Goal: Transaction & Acquisition: Purchase product/service

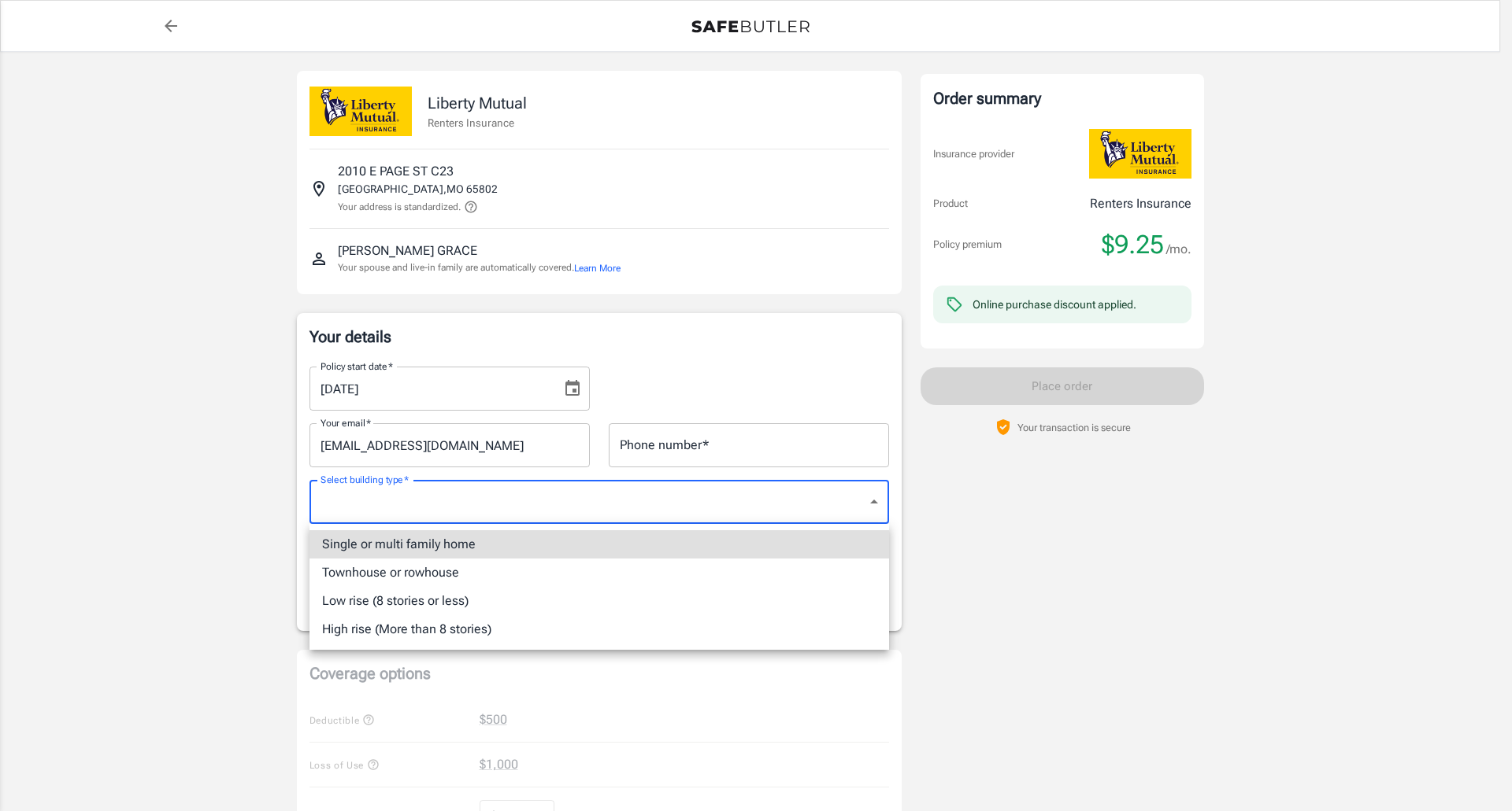
click at [880, 499] on body "Policy premium $ 9.25 /mo Liberty Mutual Renters Insurance [STREET_ADDRESS] You…" at bounding box center [756, 744] width 1512 height 1488
click at [451, 604] on li "Low rise (8 stories or less)" at bounding box center [600, 601] width 580 height 28
type input "lowrise"
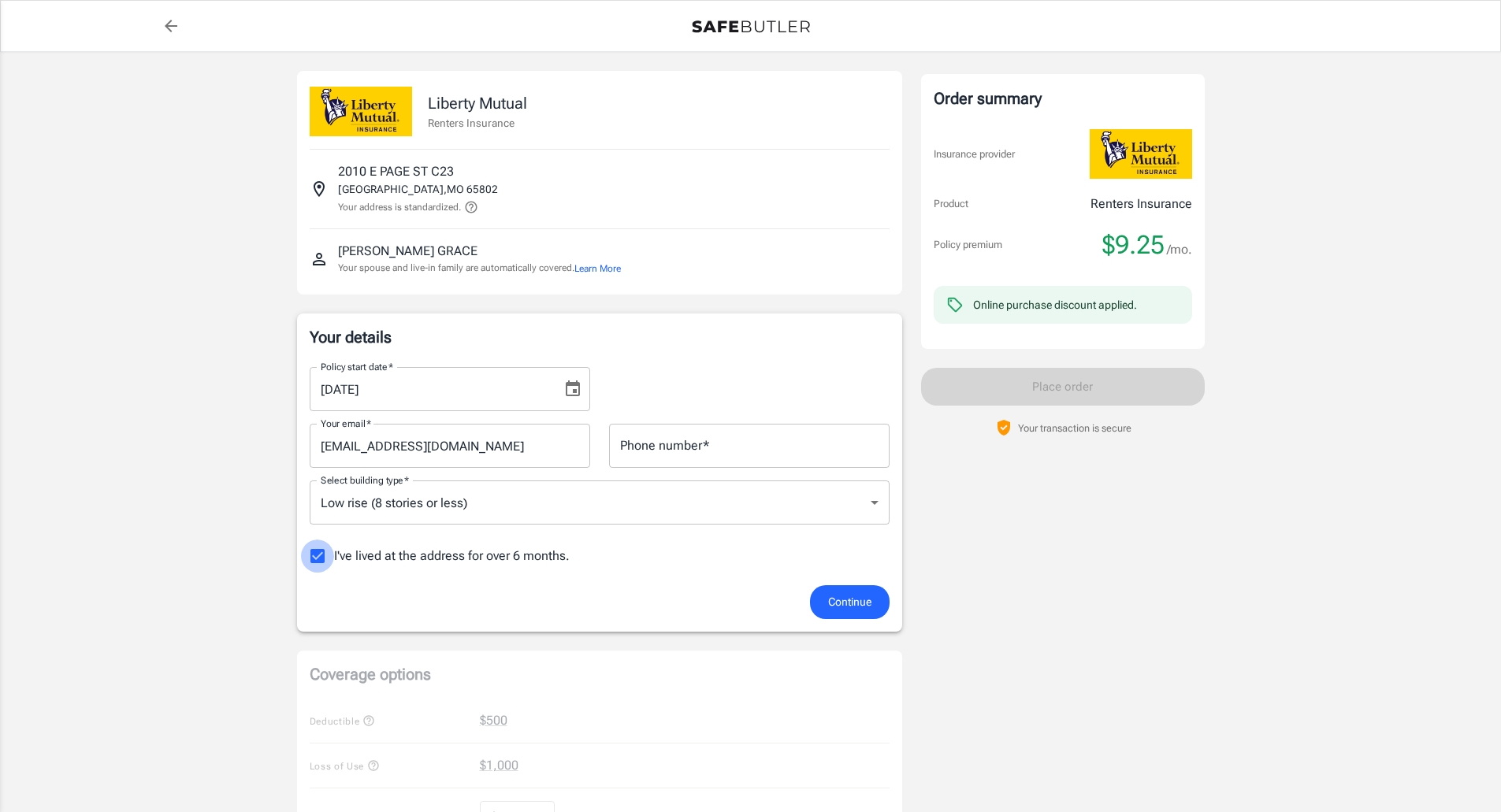
click at [321, 556] on input "I've lived at the address for over 6 months." at bounding box center [317, 556] width 33 height 33
checkbox input "false"
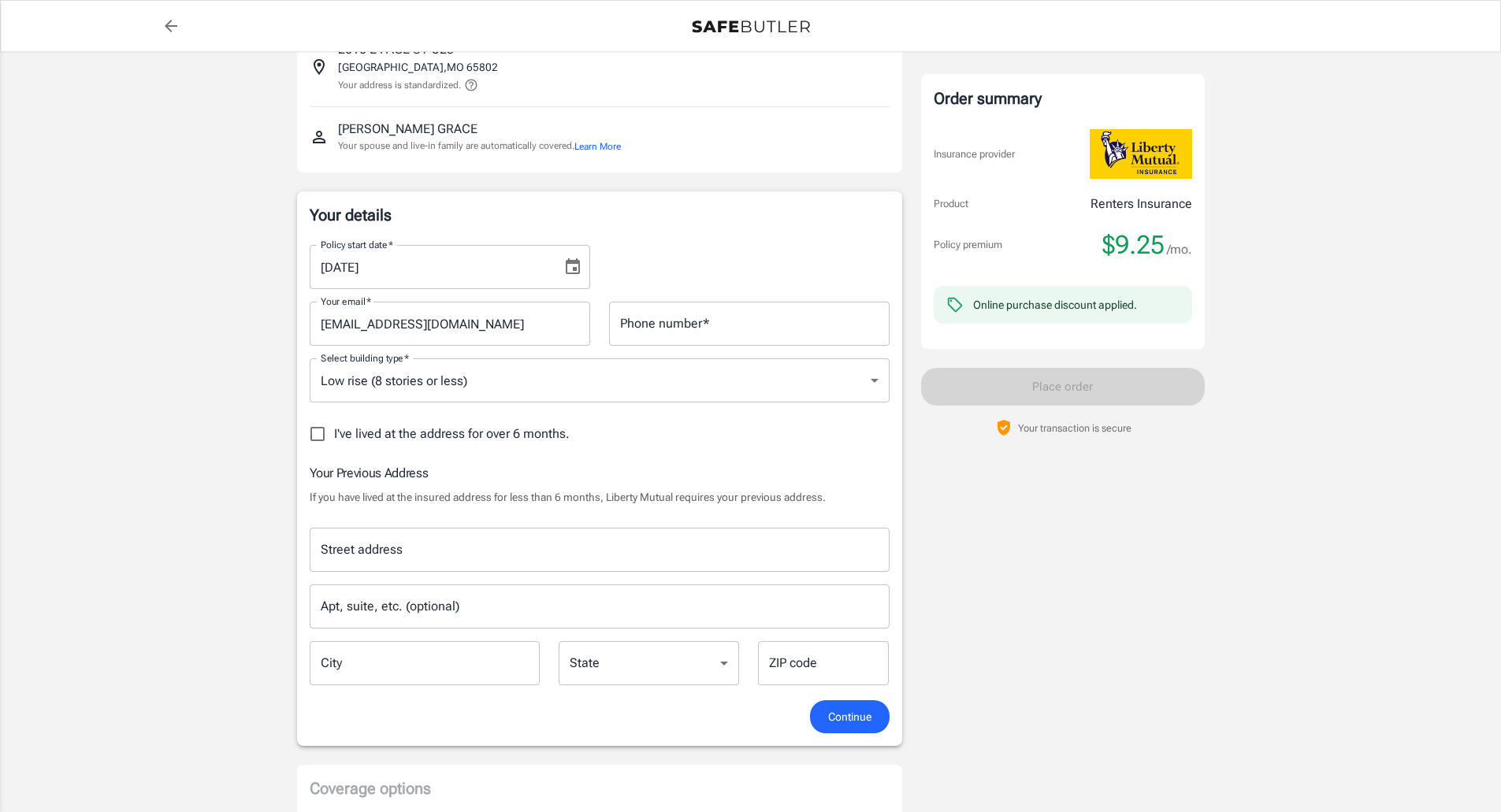
scroll to position [158, 0]
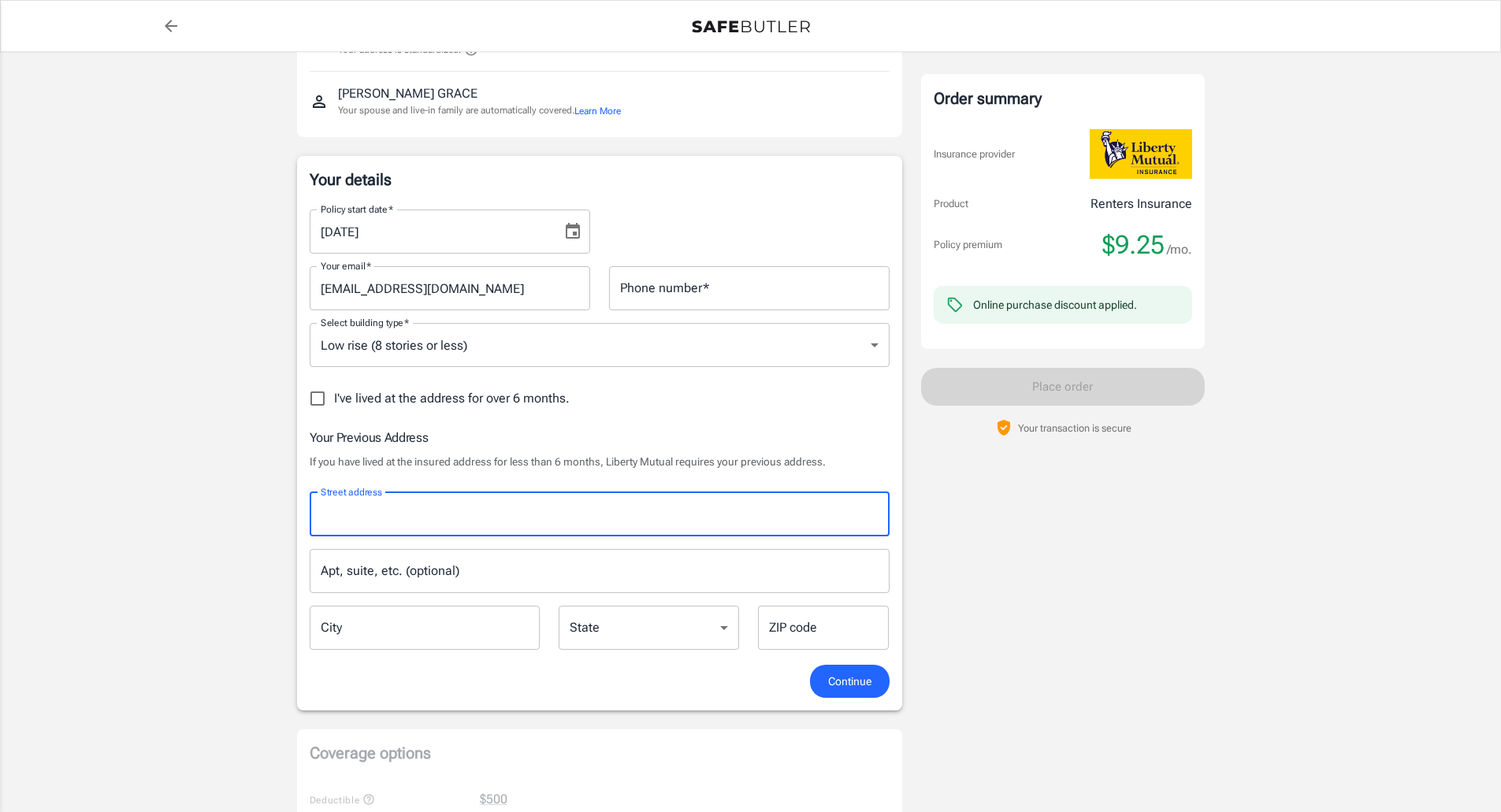
click at [474, 514] on input "Street address" at bounding box center [600, 515] width 566 height 30
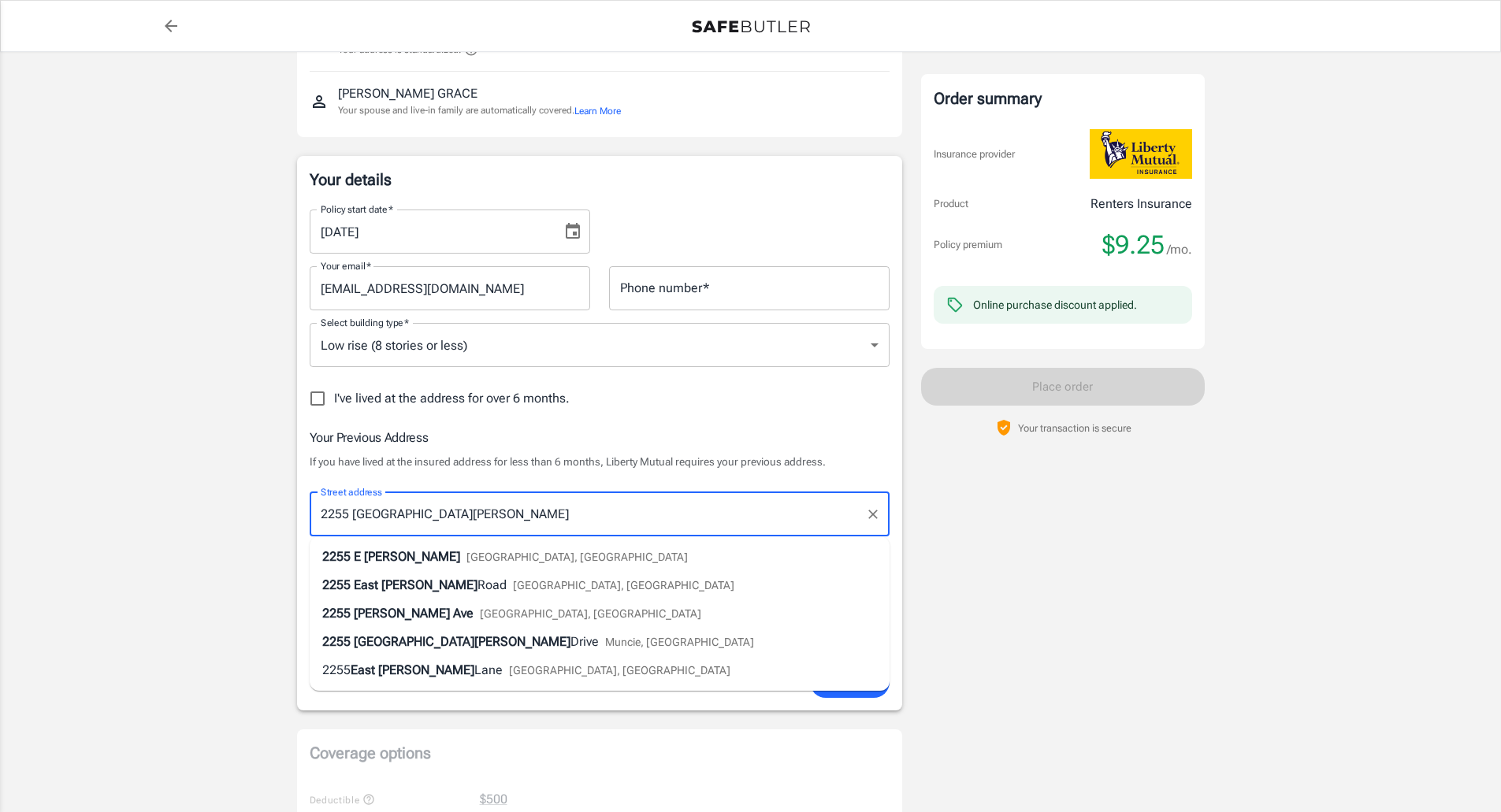
click at [467, 560] on span "[GEOGRAPHIC_DATA], [GEOGRAPHIC_DATA]" at bounding box center [576, 557] width 221 height 13
type input "[STREET_ADDRESS][PERSON_NAME]"
type input "[GEOGRAPHIC_DATA]"
select select "MO"
type input "65803"
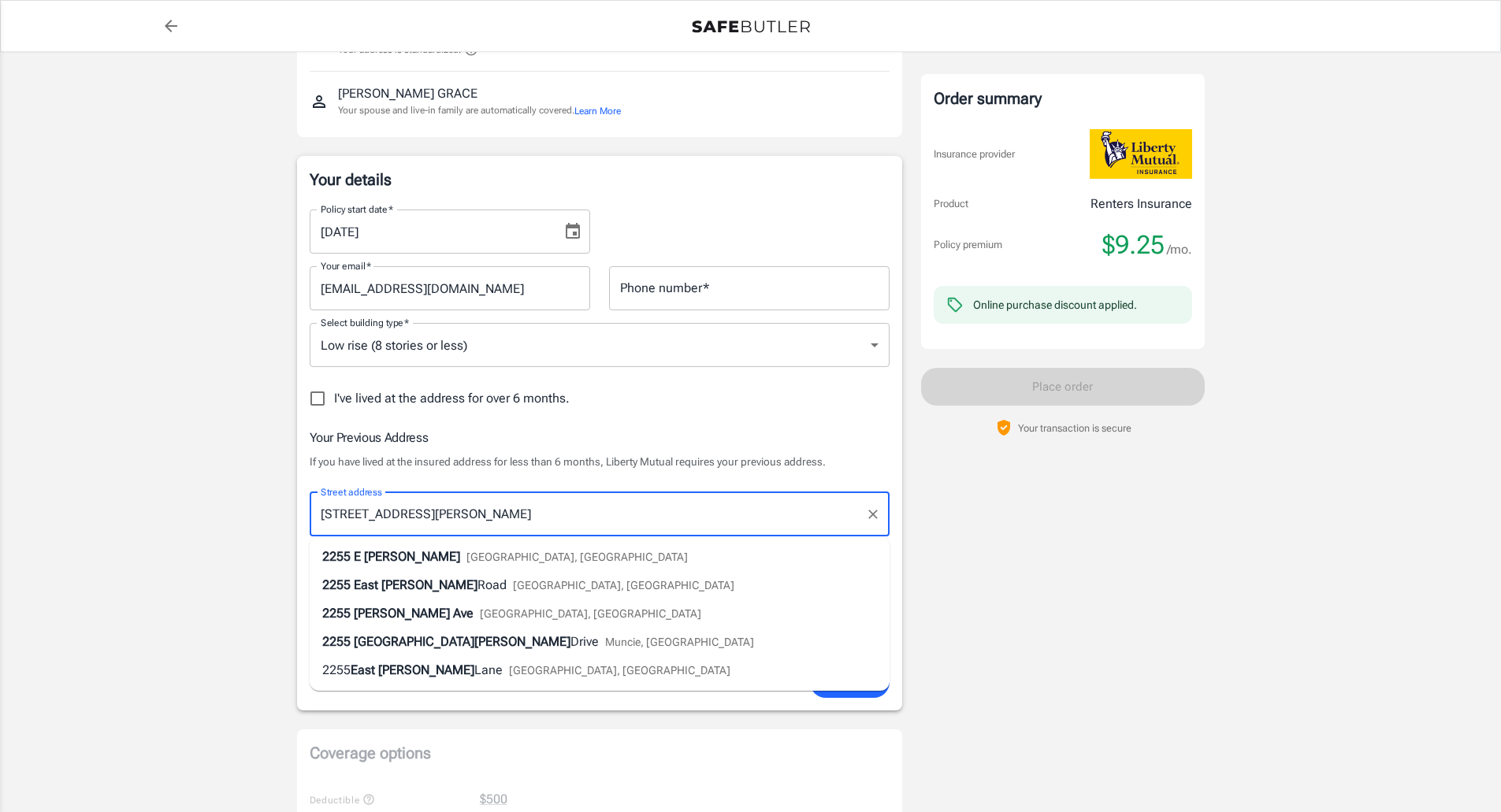
type input "[STREET_ADDRESS][PERSON_NAME]"
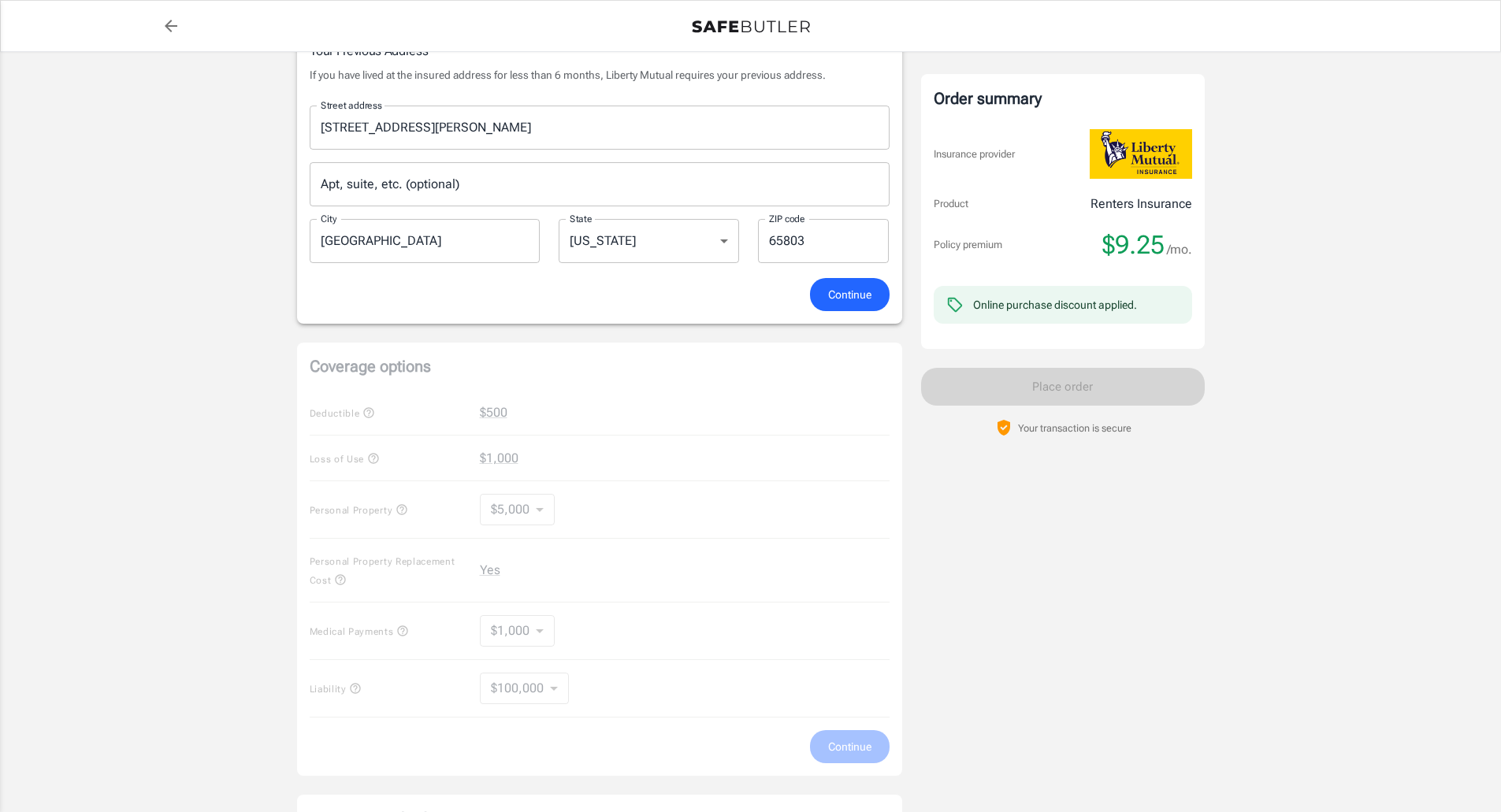
scroll to position [552, 0]
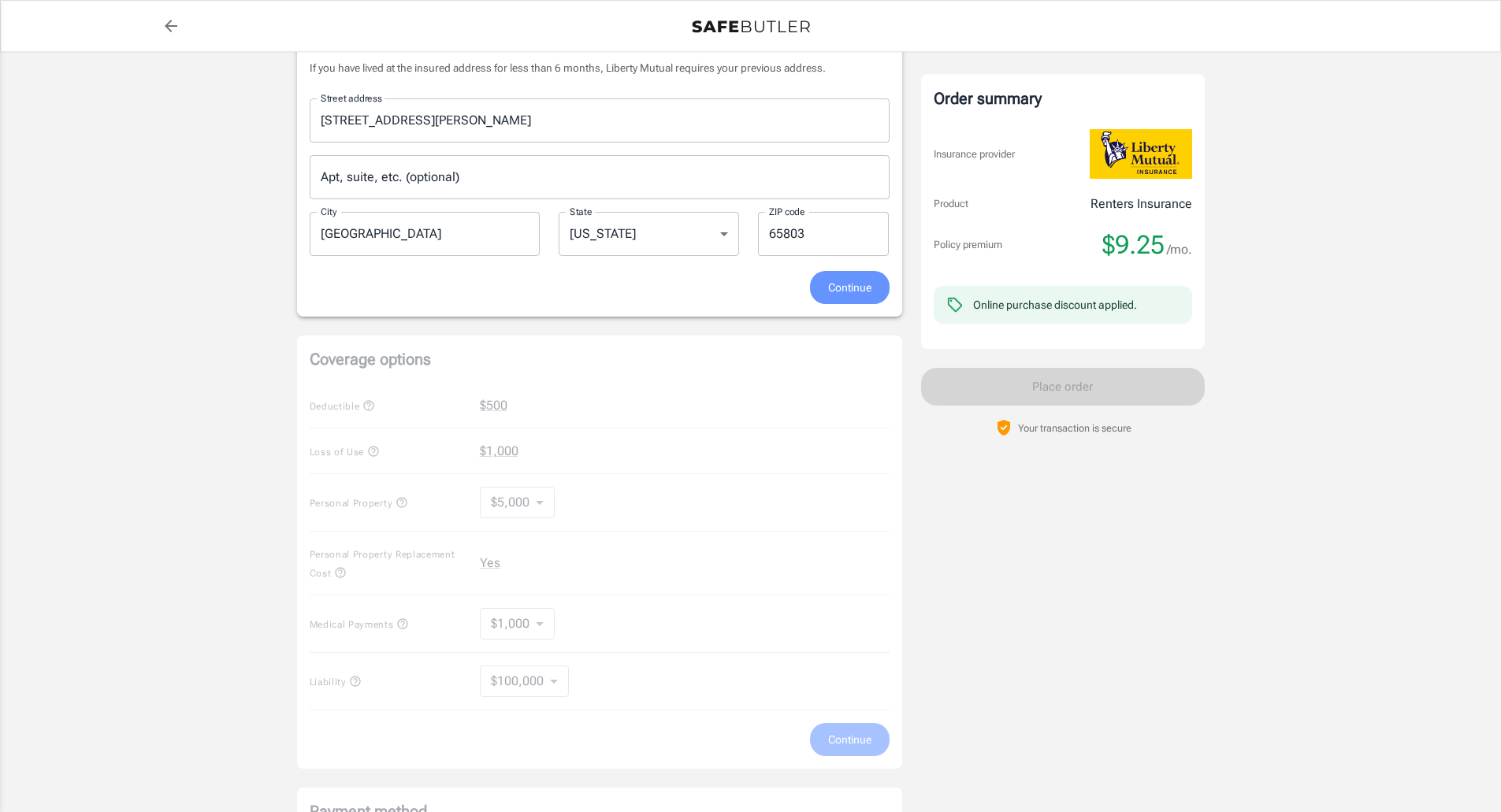
click at [843, 287] on span "Continue" at bounding box center [849, 288] width 43 height 20
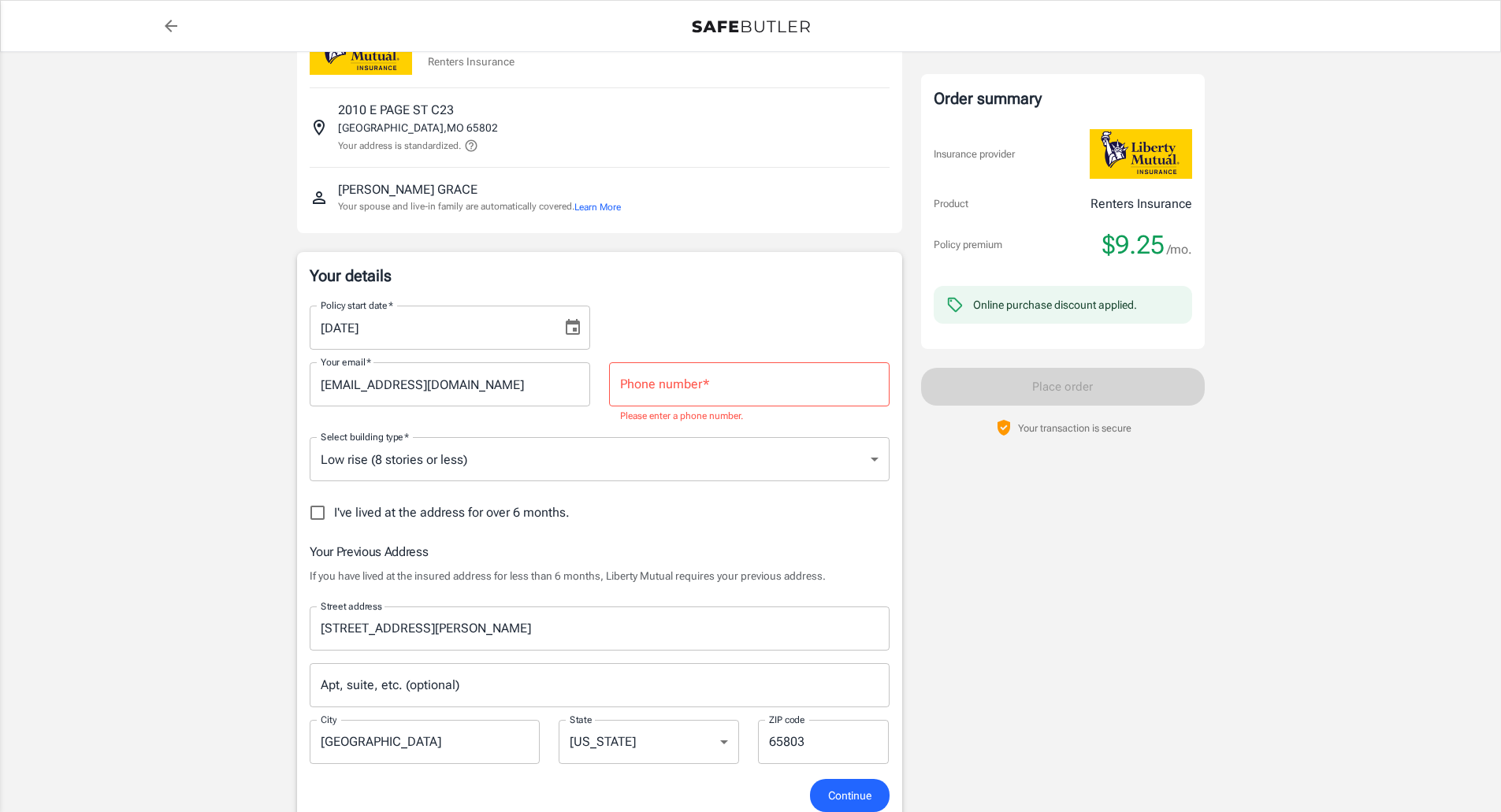
scroll to position [40, 0]
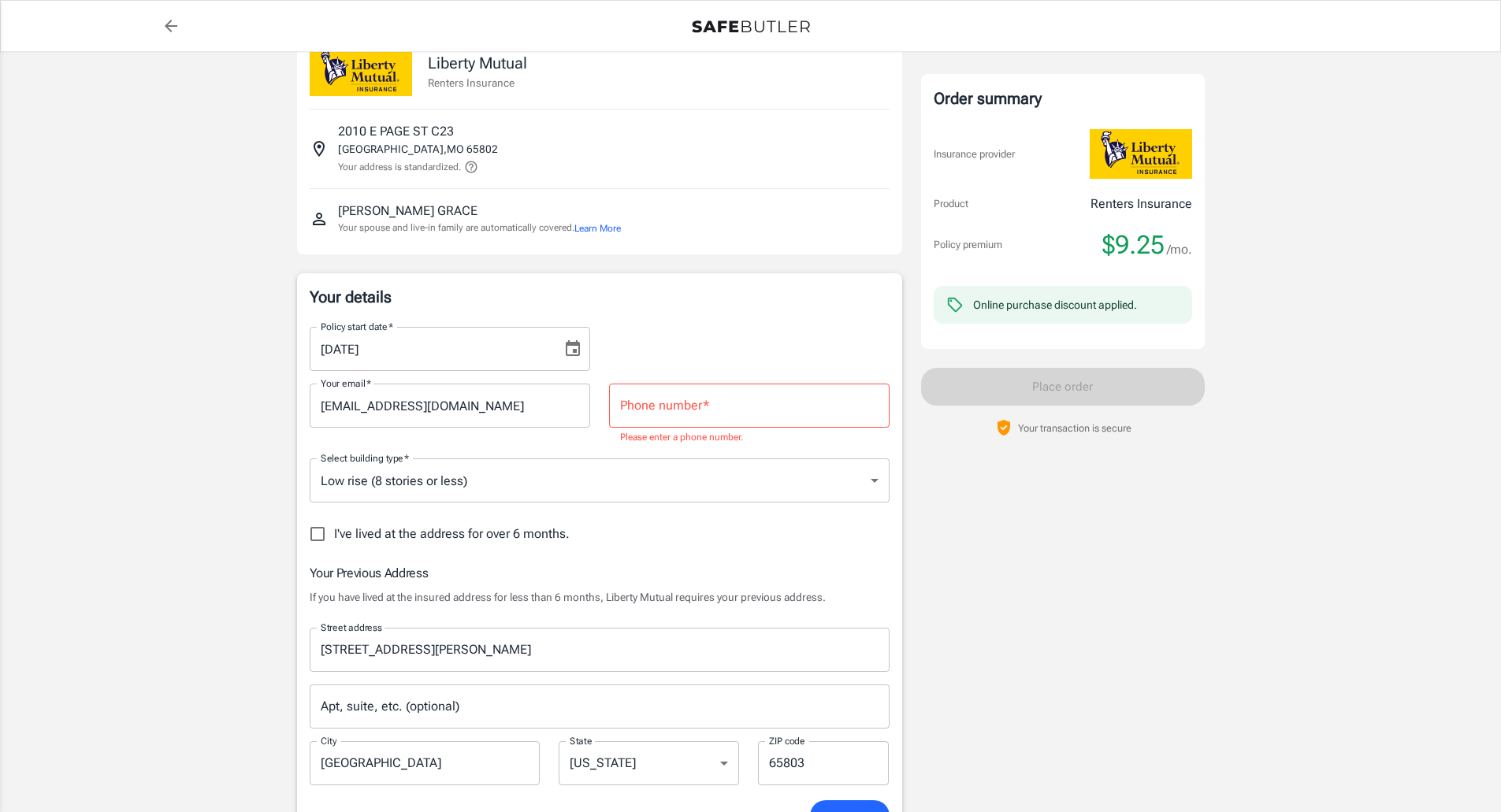
click at [784, 400] on input "Phone number   *" at bounding box center [749, 406] width 280 height 44
type input "4"
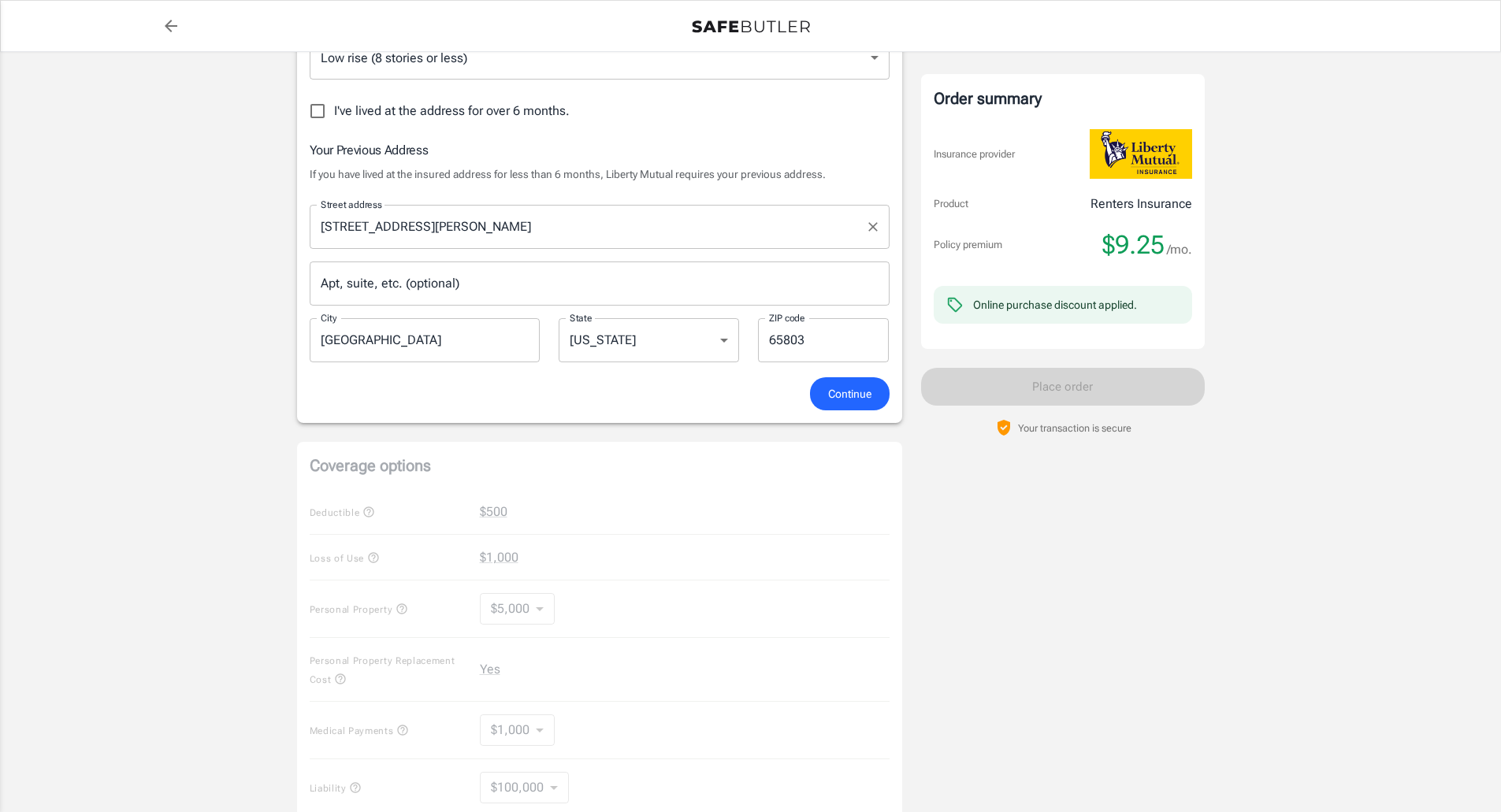
scroll to position [513, 0]
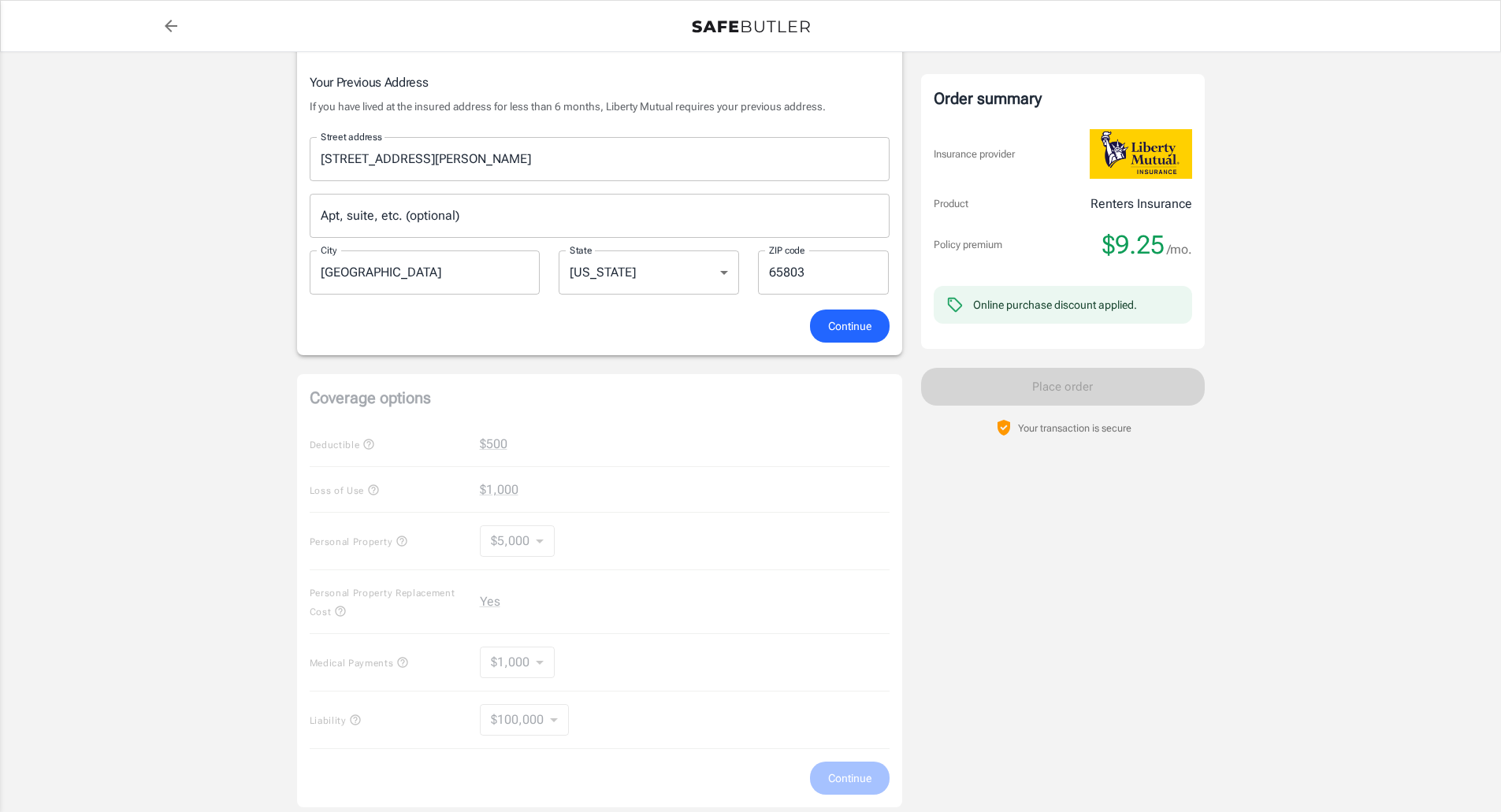
type input "4178493995"
click at [856, 345] on div "Your details Policy start date   * [DATE] Policy start date   * Your email   * …" at bounding box center [599, 78] width 605 height 555
click at [850, 334] on span "Continue" at bounding box center [849, 327] width 43 height 20
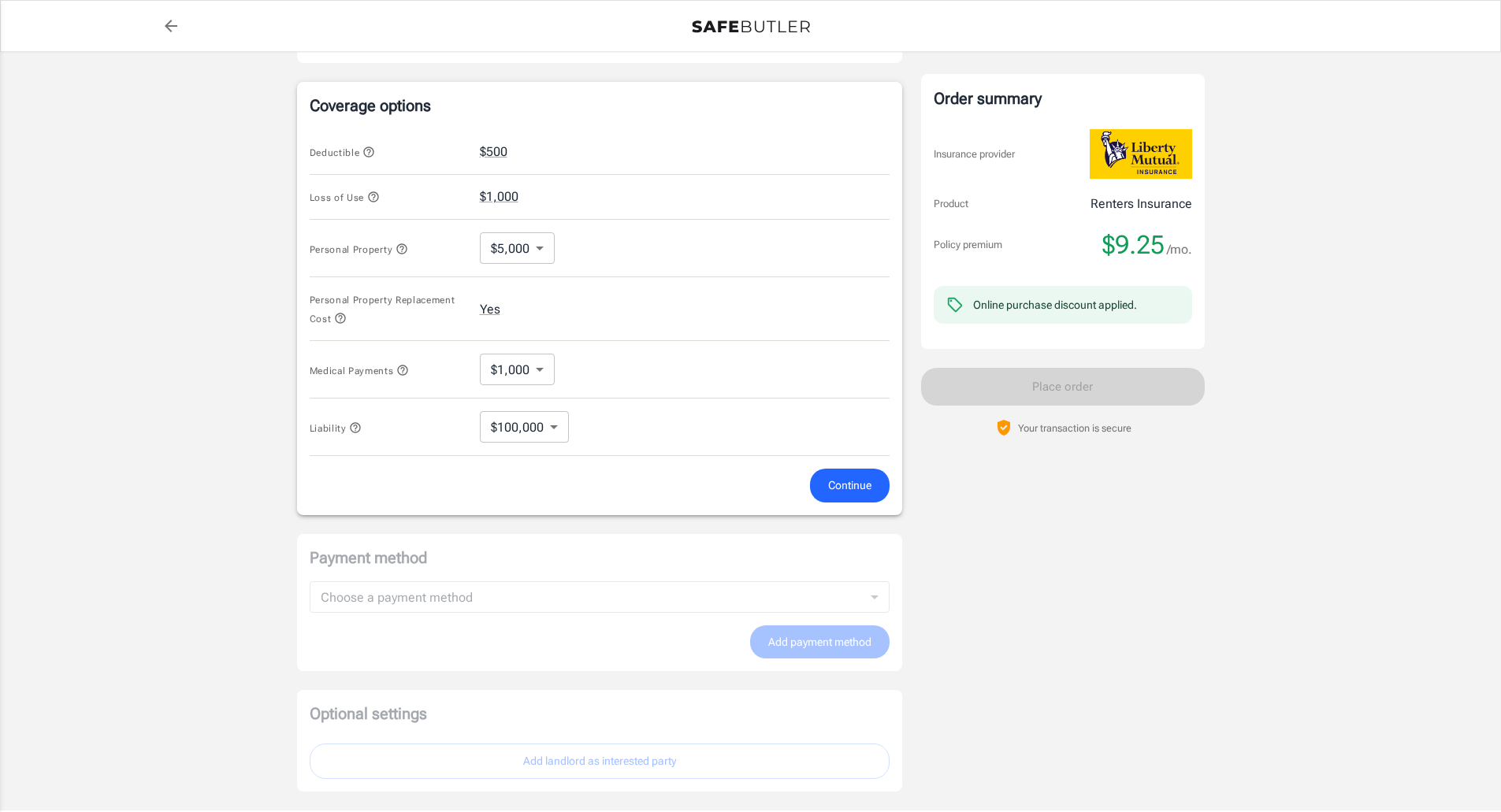
scroll to position [630, 0]
click at [871, 481] on button "Continue" at bounding box center [850, 483] width 80 height 34
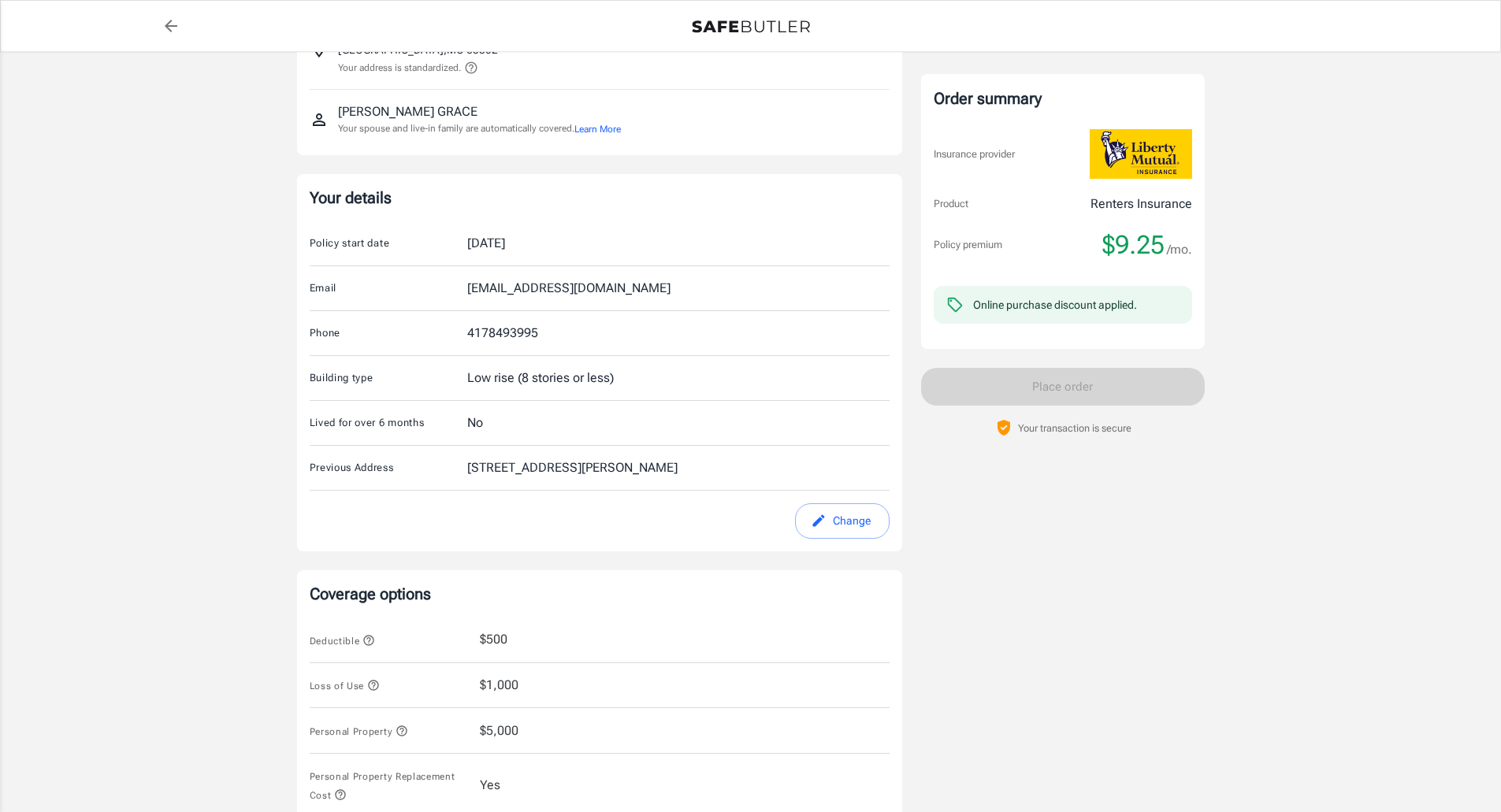
scroll to position [0, 0]
